Goal: Task Accomplishment & Management: Use online tool/utility

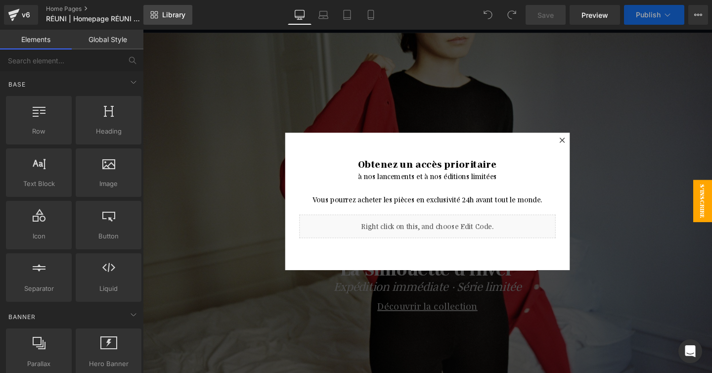
click at [160, 17] on link "Library" at bounding box center [167, 15] width 49 height 20
click at [67, 12] on link "Home Pages" at bounding box center [103, 9] width 114 height 8
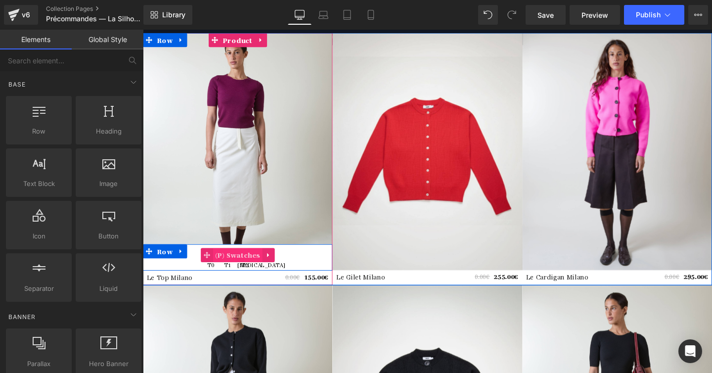
click at [236, 269] on span "(P) Swatches" at bounding box center [242, 266] width 52 height 15
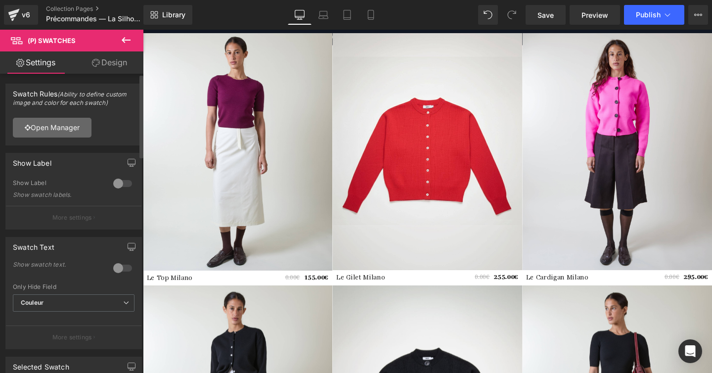
click at [62, 127] on link "Open Manager" at bounding box center [52, 128] width 79 height 20
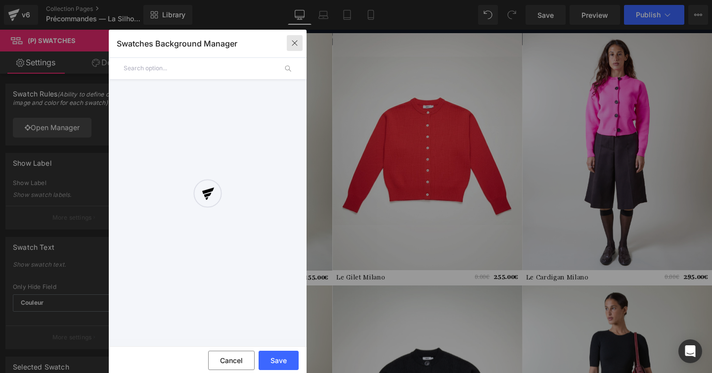
click at [292, 43] on icon "button" at bounding box center [295, 43] width 8 height 8
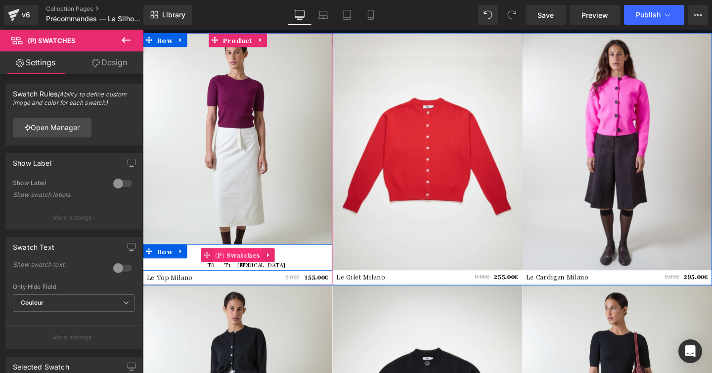
click at [244, 266] on span "(P) Swatches" at bounding box center [242, 266] width 52 height 15
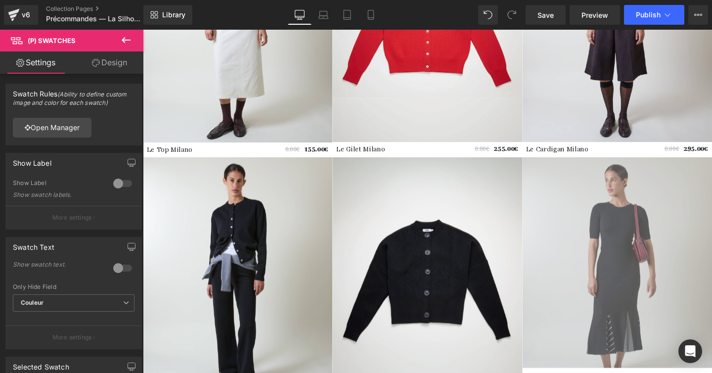
scroll to position [126, 0]
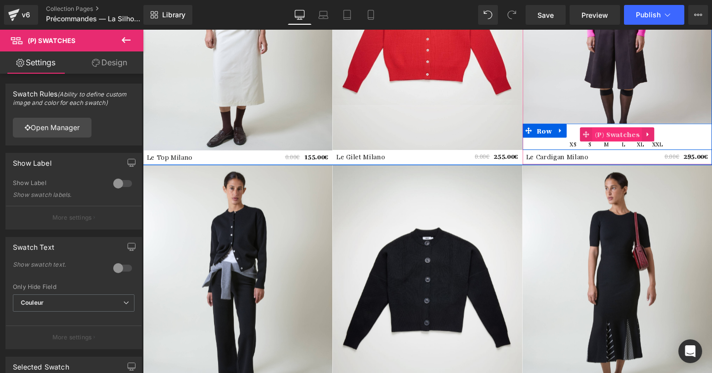
click at [640, 140] on span "(P) Swatches" at bounding box center [641, 139] width 52 height 15
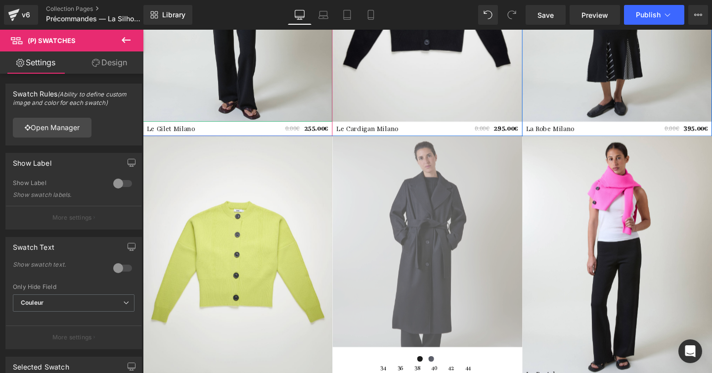
scroll to position [448, 0]
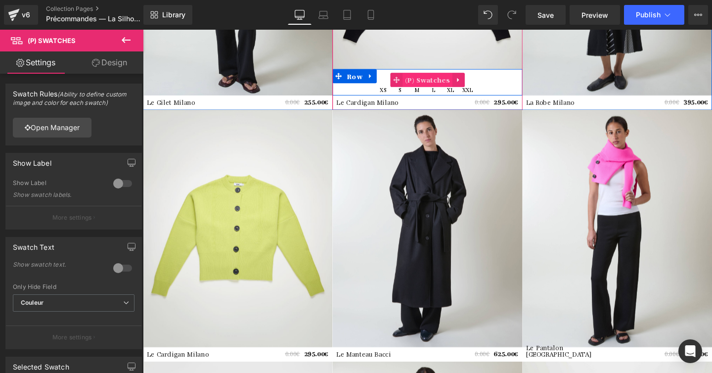
click at [434, 81] on span "(P) Swatches" at bounding box center [442, 82] width 52 height 15
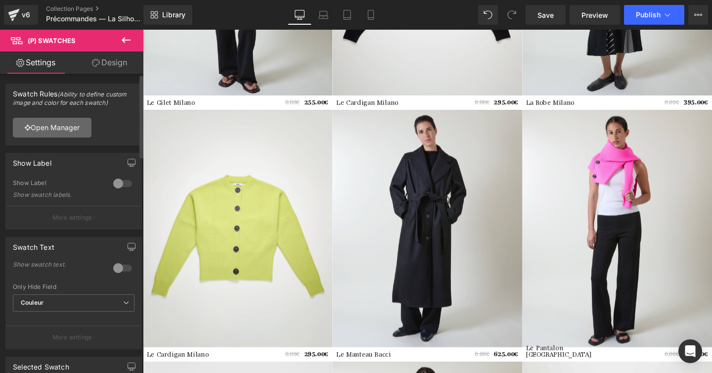
click at [50, 134] on link "Open Manager" at bounding box center [52, 128] width 79 height 20
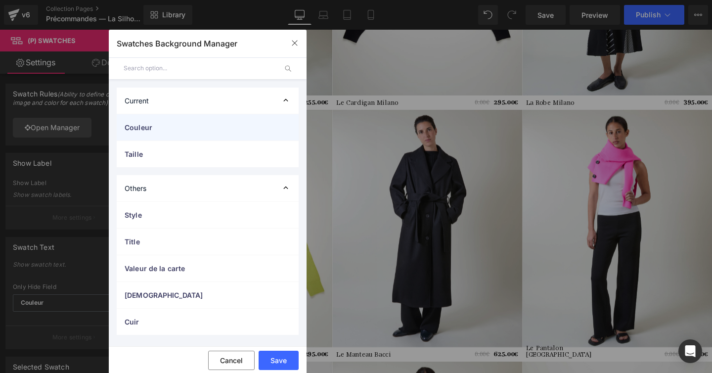
click at [186, 124] on span "Couleur" at bounding box center [198, 127] width 146 height 10
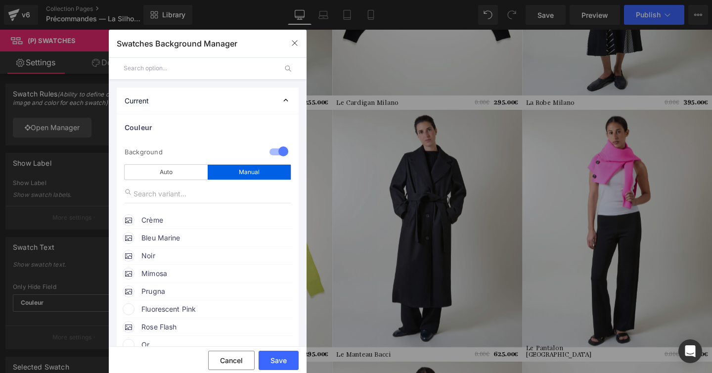
click at [219, 217] on span "Crème" at bounding box center [216, 220] width 150 height 12
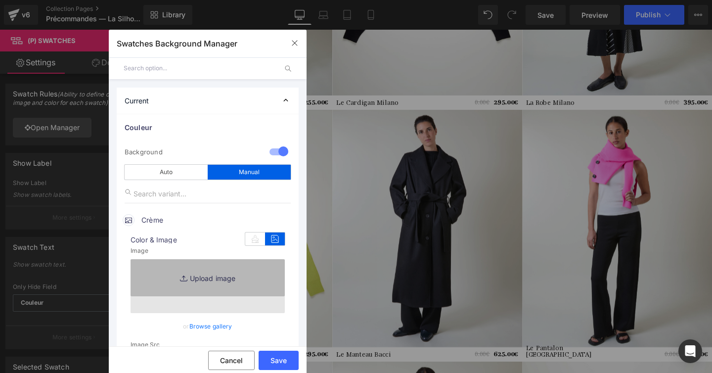
scroll to position [53, 0]
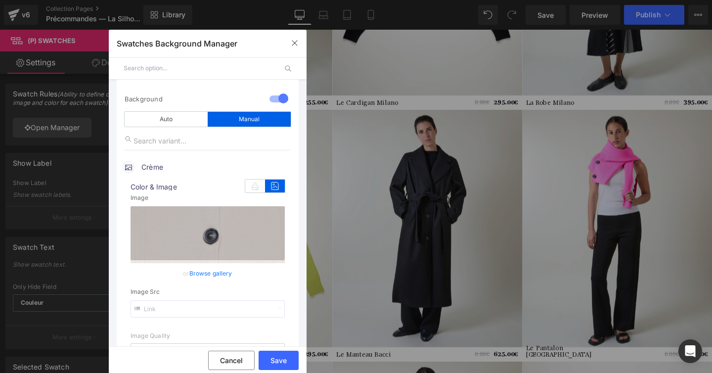
click at [204, 302] on input "text" at bounding box center [207, 308] width 154 height 17
type input "https://ucarecdn.com/fe0454d3-c0ac-495f-b84d-d6fea50b343b/-/format/auto/-/previ…"
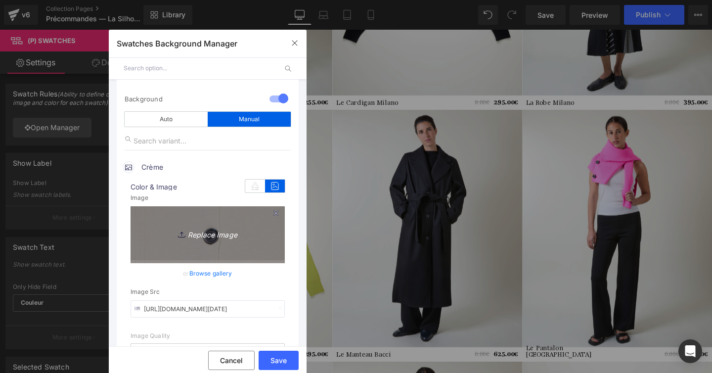
click at [239, 236] on icon "Replace Image" at bounding box center [207, 233] width 79 height 12
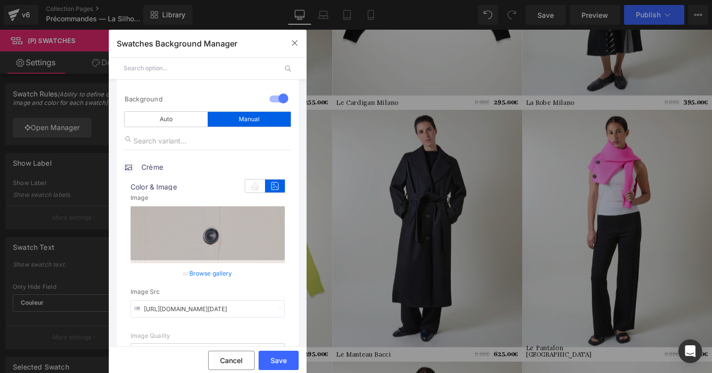
click at [203, 305] on input "https://ucarecdn.com/fe0454d3-c0ac-495f-b84d-d6fea50b343b/-/format/auto/-/previ…" at bounding box center [207, 308] width 154 height 17
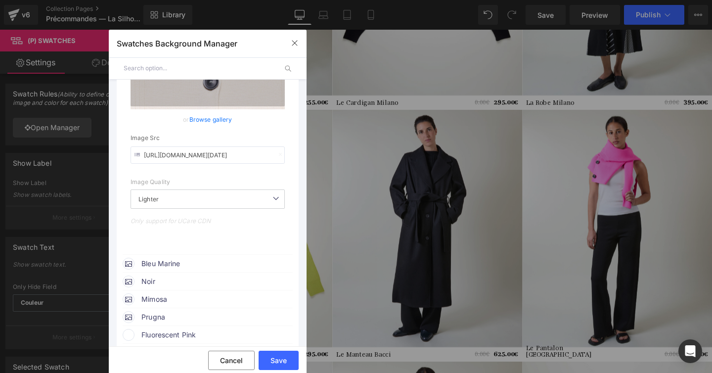
scroll to position [229, 0]
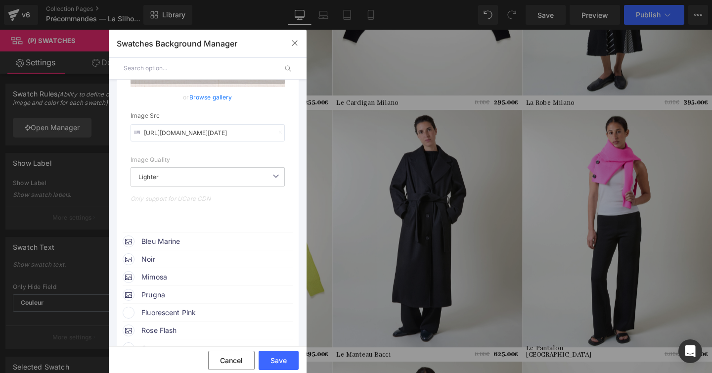
click at [180, 238] on span "Bleu Marine" at bounding box center [216, 241] width 150 height 12
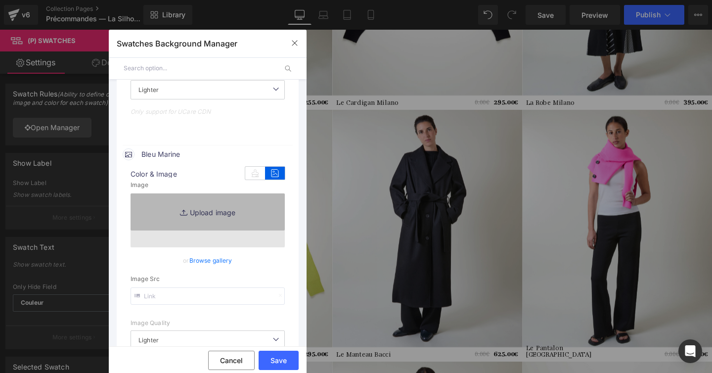
scroll to position [316, 0]
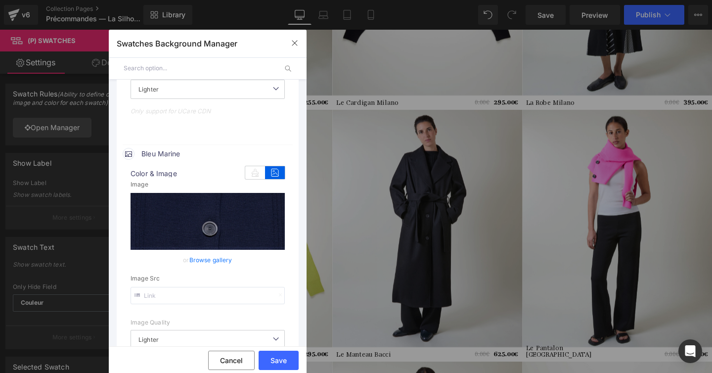
click at [202, 292] on input "text" at bounding box center [207, 295] width 154 height 17
type input "https://ucarecdn.com/44c9197f-ff60-4bc3-a723-f8f70606e10e/-/format/auto/-/previ…"
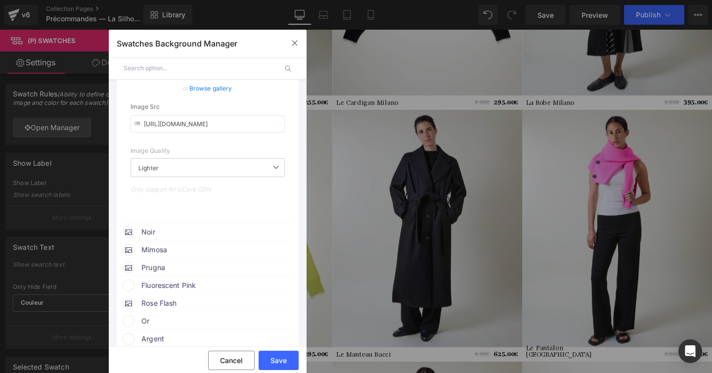
scroll to position [502, 0]
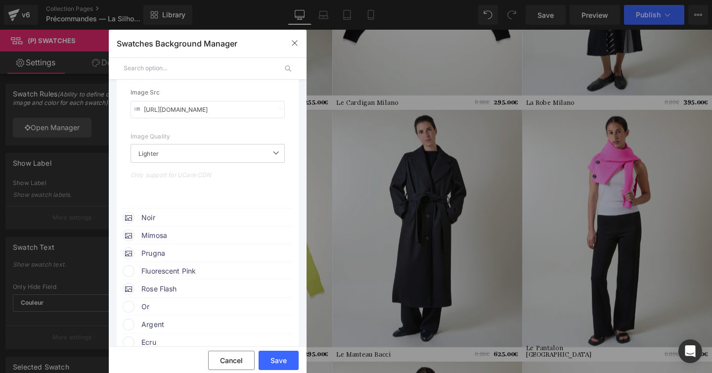
click at [213, 216] on span "Noir" at bounding box center [216, 218] width 150 height 12
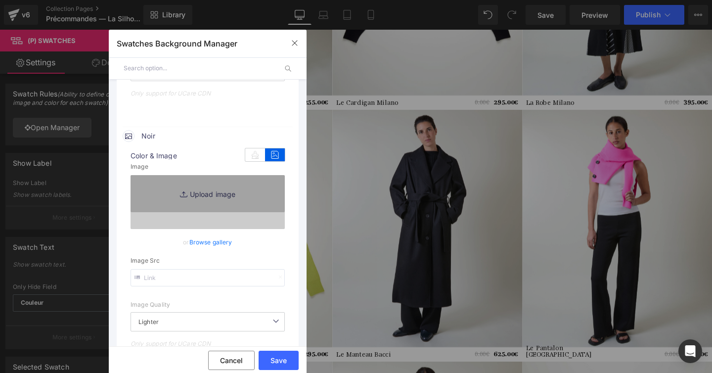
scroll to position [590, 0]
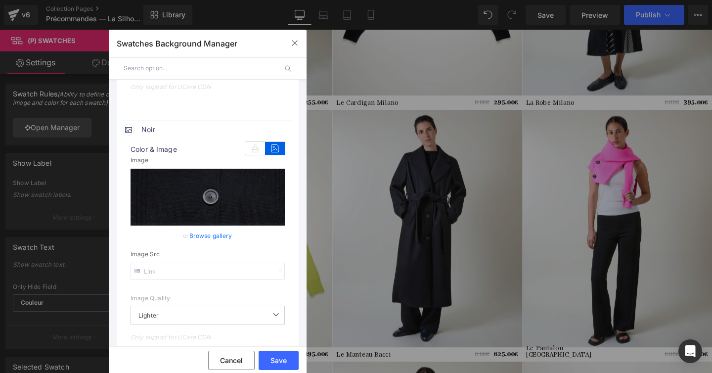
click at [188, 272] on input "text" at bounding box center [207, 270] width 154 height 17
type input "https://ucarecdn.com/7f8d19b2-5eb0-48ac-ae6c-589607c36ec8/-/format/auto/-/previ…"
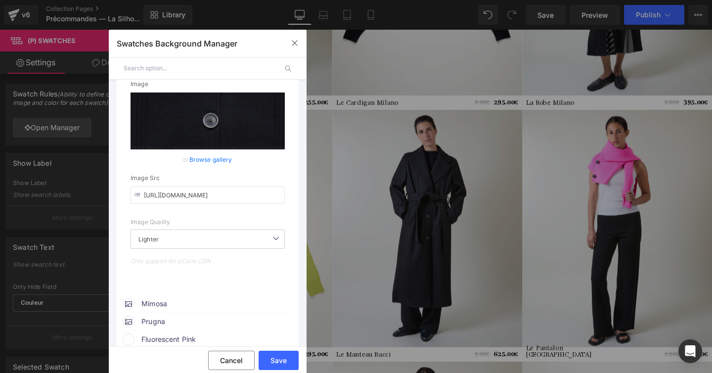
scroll to position [718, 0]
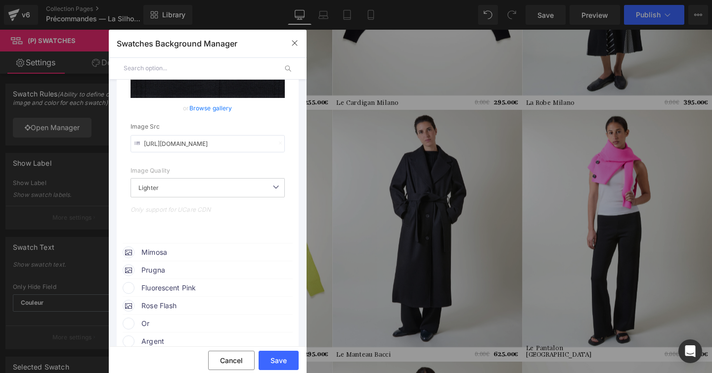
click at [167, 258] on span "Mimosa" at bounding box center [216, 252] width 150 height 12
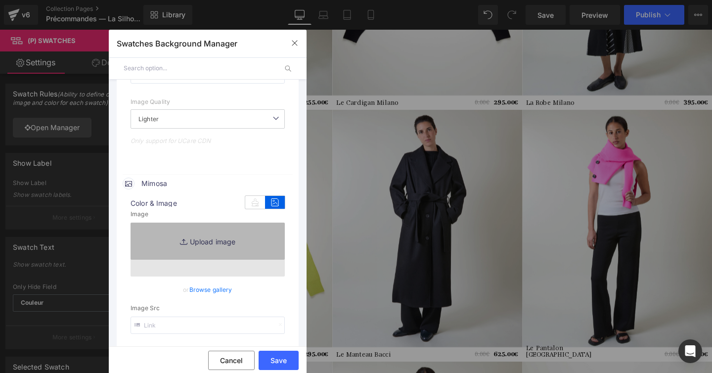
scroll to position [799, 0]
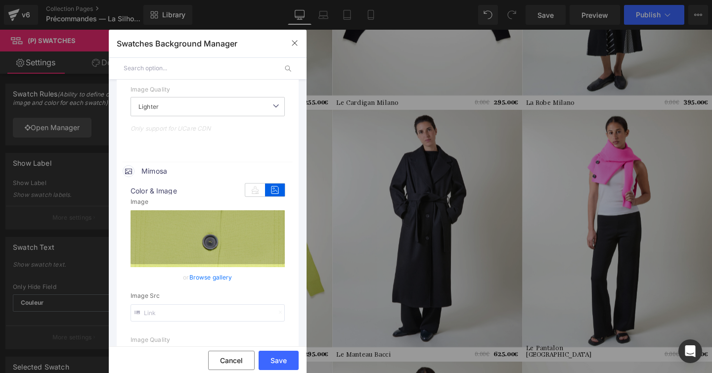
click at [205, 309] on input "text" at bounding box center [207, 312] width 154 height 17
type input "https://ucarecdn.com/8275d40e-412b-43a7-867f-4a7725d71a26/-/format/auto/-/previ…"
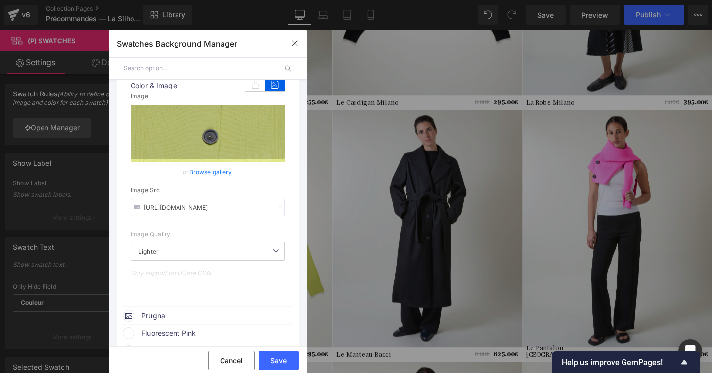
scroll to position [959, 0]
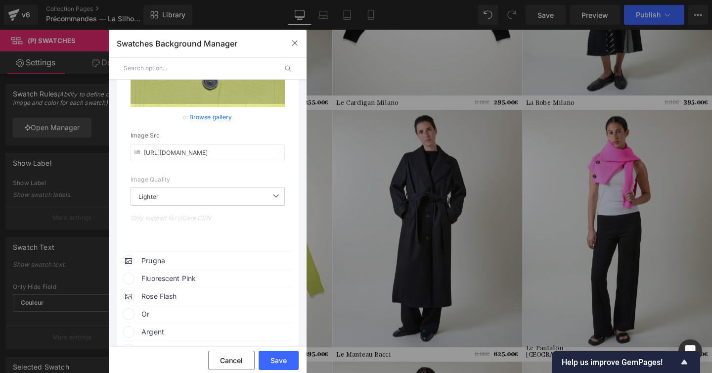
click at [193, 263] on span "Prugna" at bounding box center [216, 261] width 150 height 12
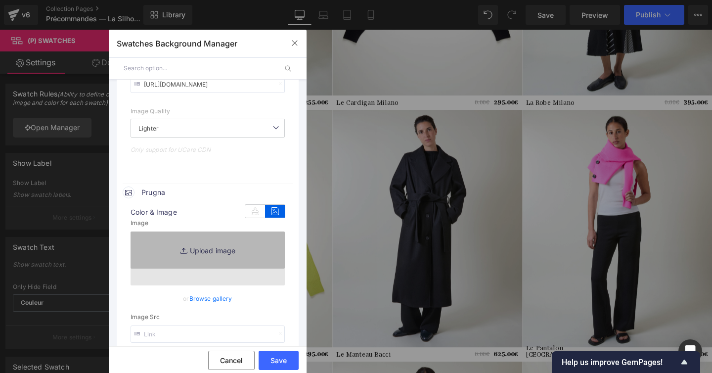
scroll to position [1027, 0]
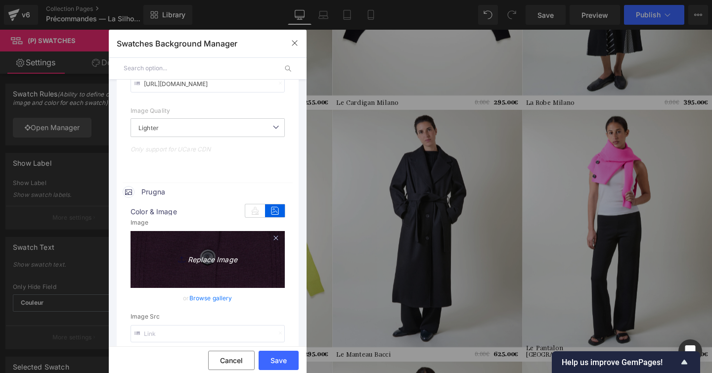
click at [209, 258] on icon "Replace Image" at bounding box center [207, 258] width 79 height 12
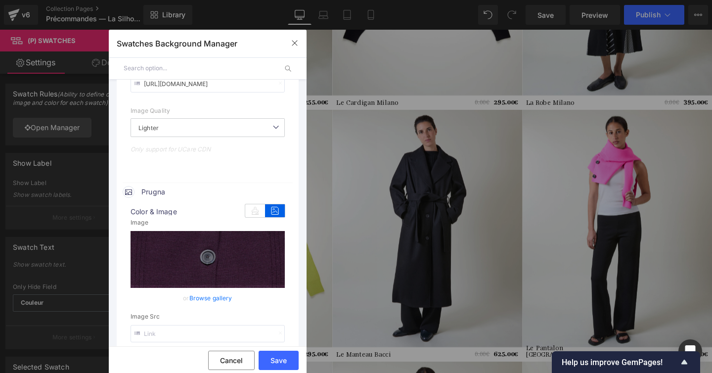
click at [213, 328] on input "text" at bounding box center [207, 333] width 154 height 17
type input "https://ucarecdn.com/4d3ceb23-a289-48f7-a718-4cb827d55985/-/format/auto/-/previ…"
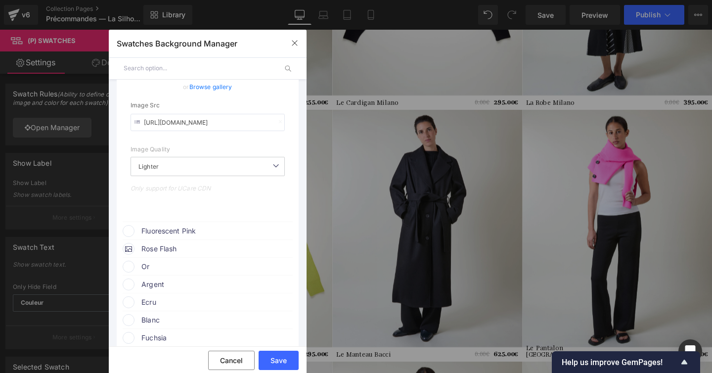
scroll to position [1249, 0]
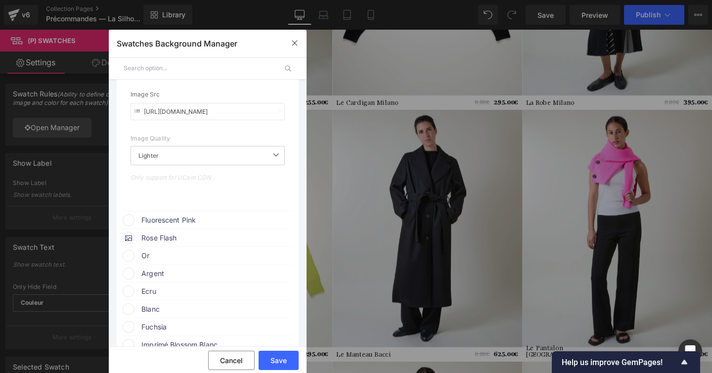
click at [198, 234] on span "Rose Flash" at bounding box center [216, 238] width 150 height 12
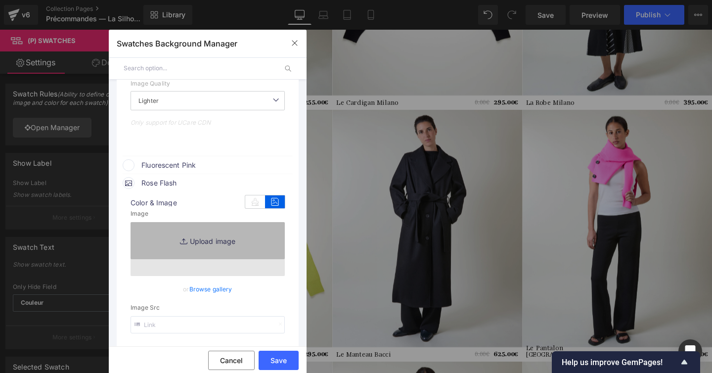
scroll to position [1313, 0]
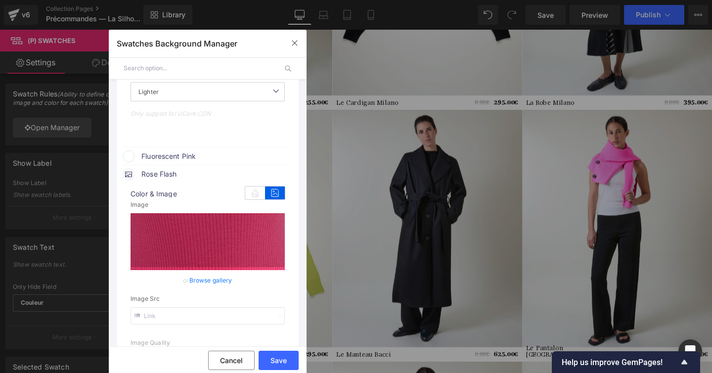
click at [203, 313] on input "text" at bounding box center [207, 315] width 154 height 17
click at [202, 312] on input "text" at bounding box center [207, 315] width 154 height 17
type input "https://ucarecdn.com/1a14fff3-fdb3-43cb-81ae-20e5c5db13ce/-/format/auto/-/previ…"
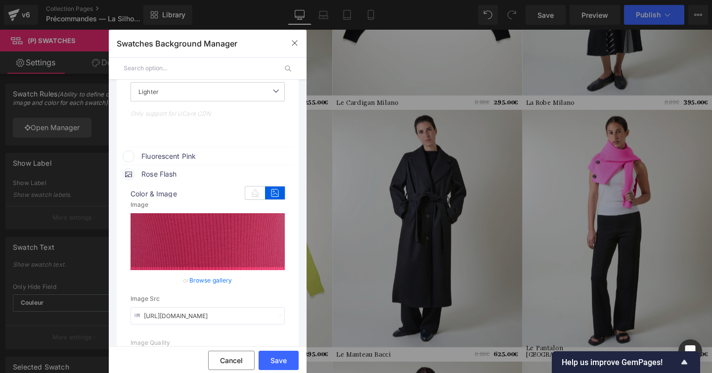
click at [231, 153] on span "Fluorescent Pink" at bounding box center [216, 156] width 150 height 12
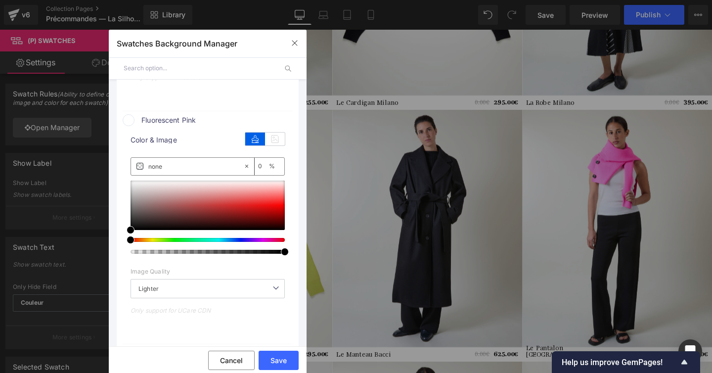
scroll to position [1348, 0]
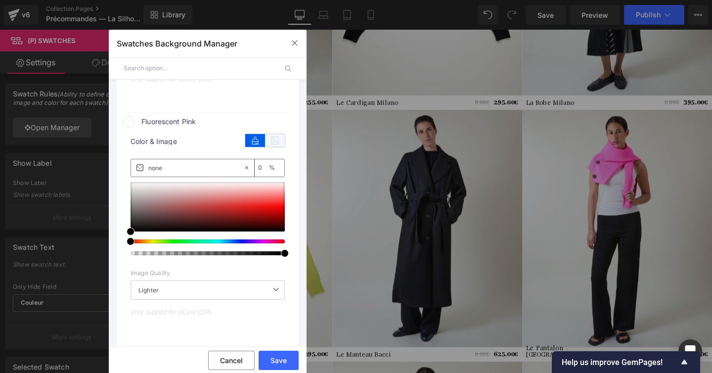
click at [272, 135] on icon at bounding box center [275, 140] width 20 height 13
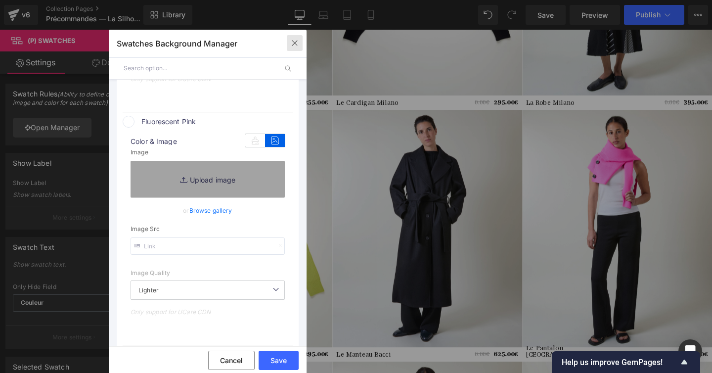
click at [295, 45] on icon "button" at bounding box center [295, 43] width 8 height 8
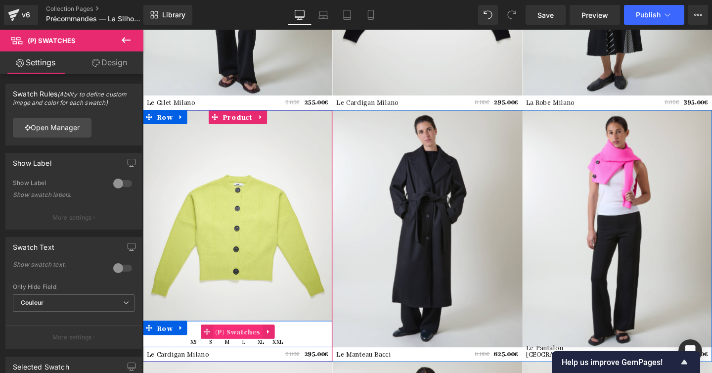
click at [250, 346] on span "(P) Swatches" at bounding box center [242, 346] width 52 height 15
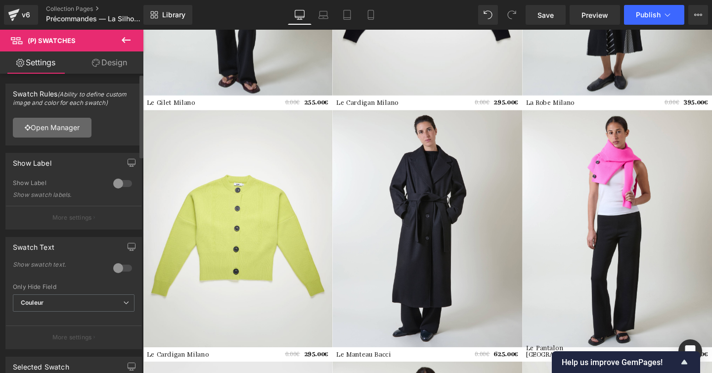
click at [57, 129] on link "Open Manager" at bounding box center [52, 128] width 79 height 20
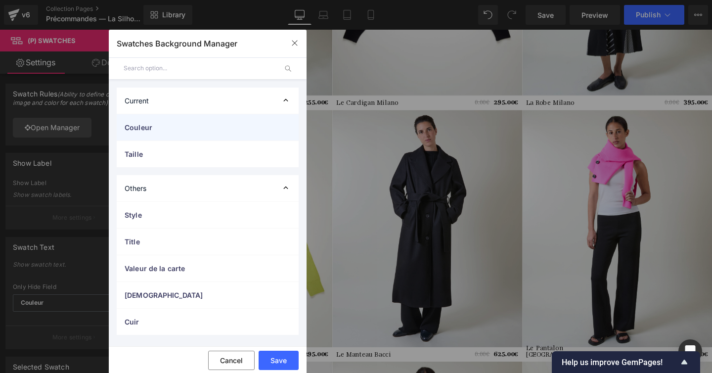
click at [177, 127] on span "Couleur" at bounding box center [198, 127] width 146 height 10
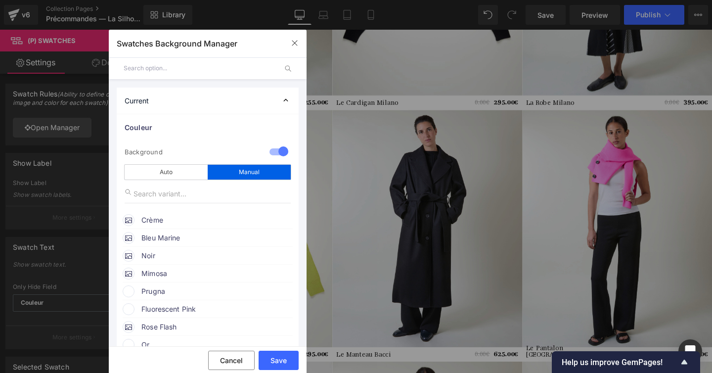
click at [186, 292] on span "Prugna" at bounding box center [216, 291] width 150 height 12
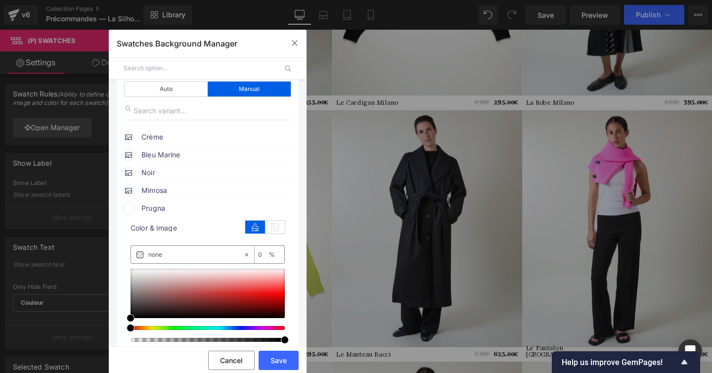
scroll to position [90, 0]
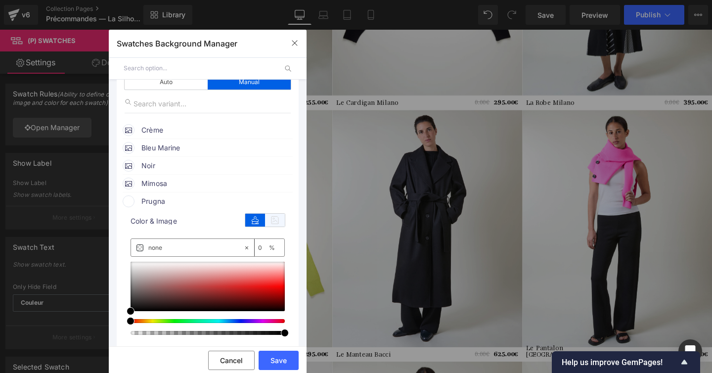
click at [277, 220] on icon at bounding box center [275, 219] width 20 height 13
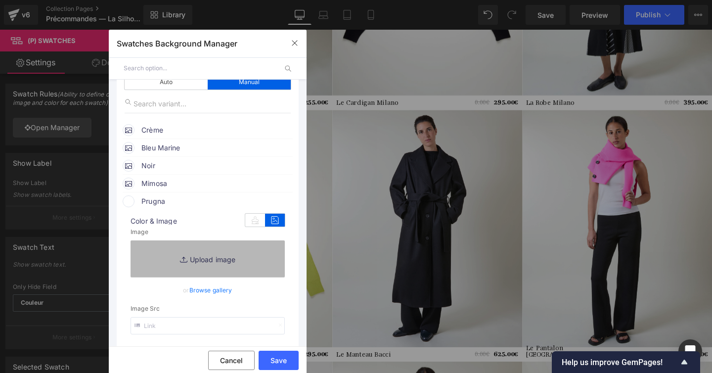
click at [217, 260] on link "Replace Image" at bounding box center [207, 258] width 154 height 37
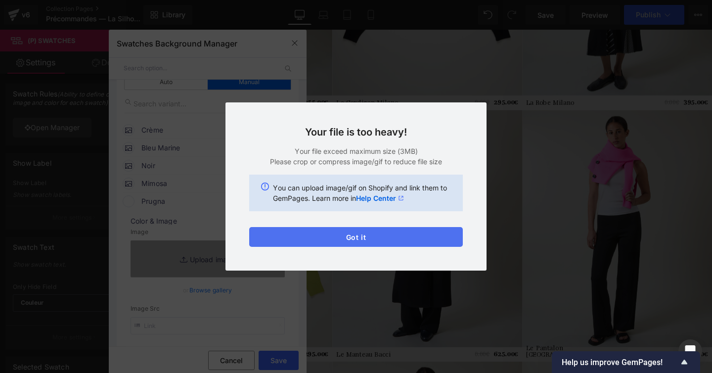
click at [343, 231] on button "Got it" at bounding box center [355, 237] width 213 height 20
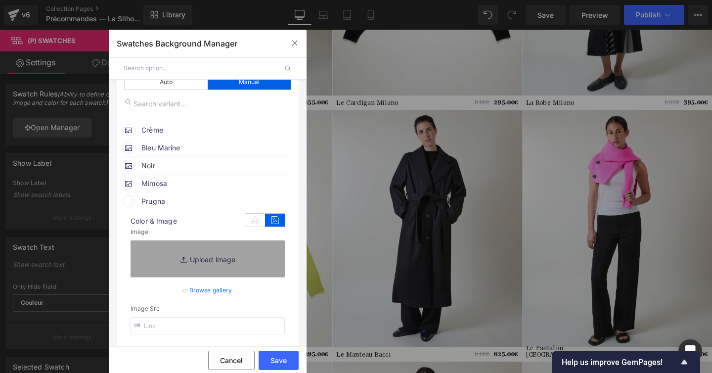
click at [303, 45] on div "Swatches Background Manager" at bounding box center [208, 44] width 198 height 28
click at [297, 45] on icon "button" at bounding box center [294, 43] width 5 height 5
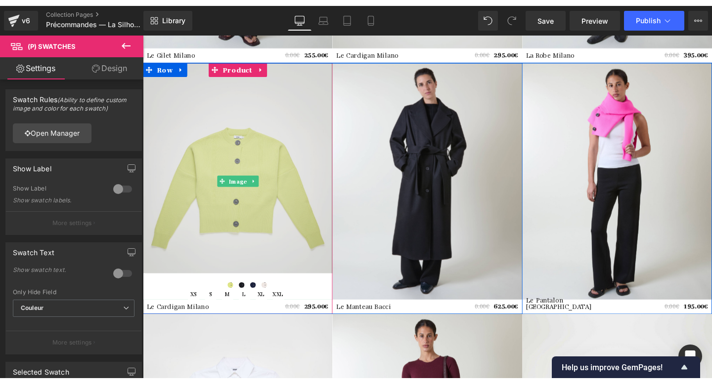
scroll to position [505, 0]
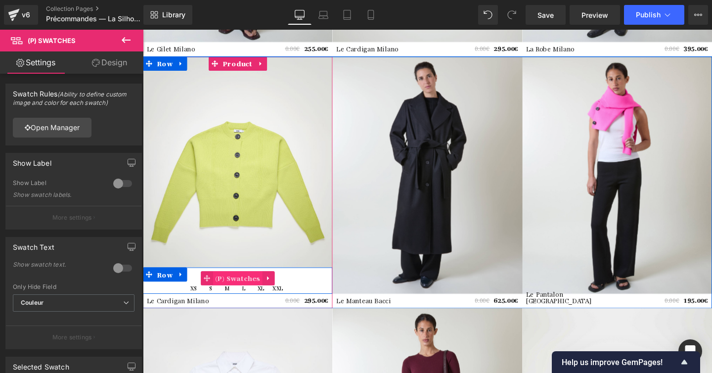
click at [252, 295] on span "(P) Swatches" at bounding box center [242, 290] width 52 height 15
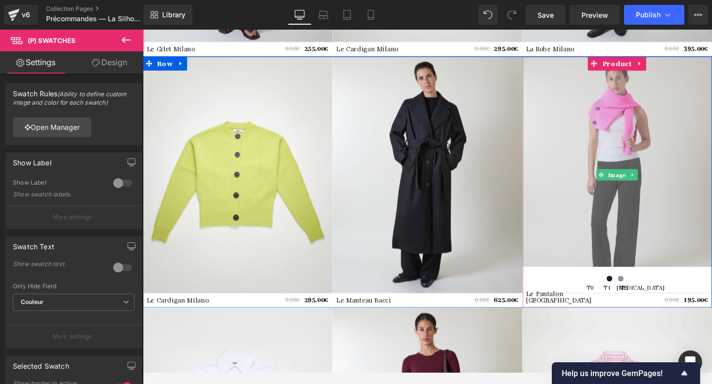
scroll to position [527, 0]
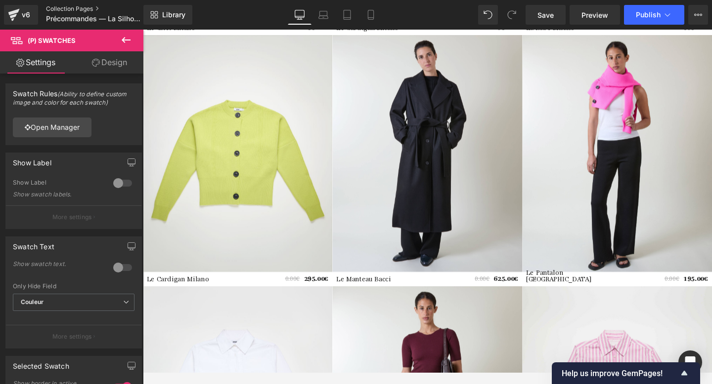
click at [68, 11] on link "Collection Pages" at bounding box center [103, 9] width 114 height 8
